Goal: Information Seeking & Learning: Learn about a topic

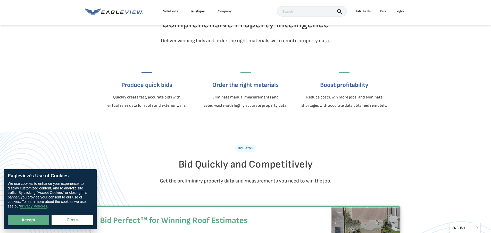
scroll to position [180, 0]
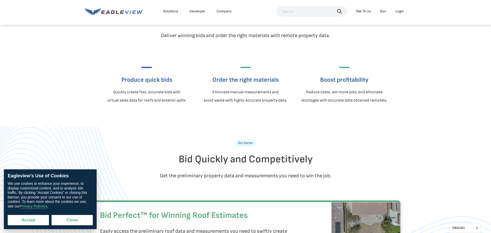
click at [26, 218] on button "Accept" at bounding box center [28, 220] width 41 height 10
checkbox input "true"
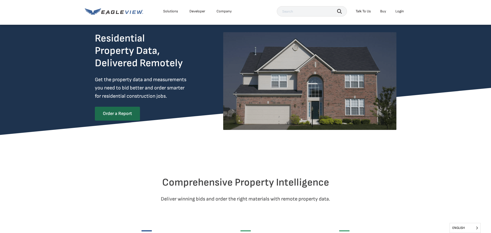
scroll to position [0, 0]
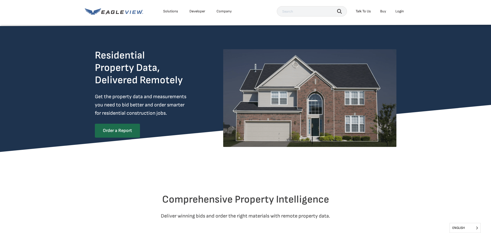
click at [170, 11] on div "Solutions" at bounding box center [170, 11] width 15 height 5
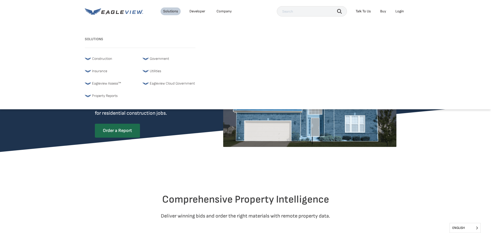
click at [103, 60] on span "Construction" at bounding box center [102, 59] width 20 height 6
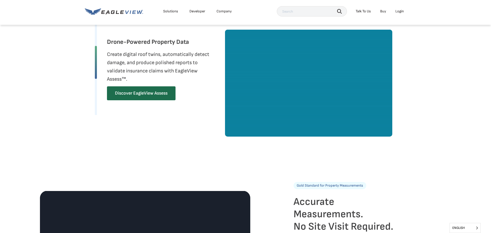
scroll to position [516, 0]
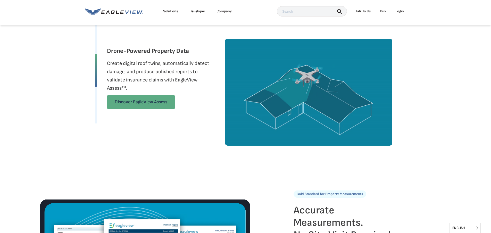
click at [137, 101] on link "Discover EagleView Assess" at bounding box center [141, 101] width 68 height 13
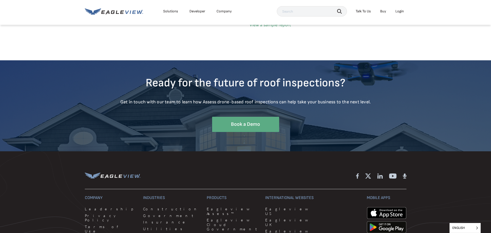
scroll to position [1572, 0]
